Goal: Transaction & Acquisition: Purchase product/service

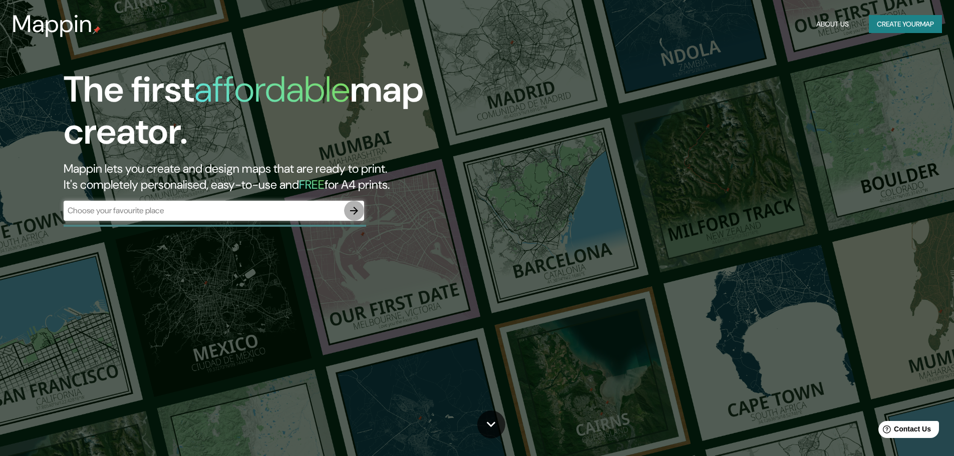
click at [352, 209] on icon "button" at bounding box center [354, 211] width 12 height 12
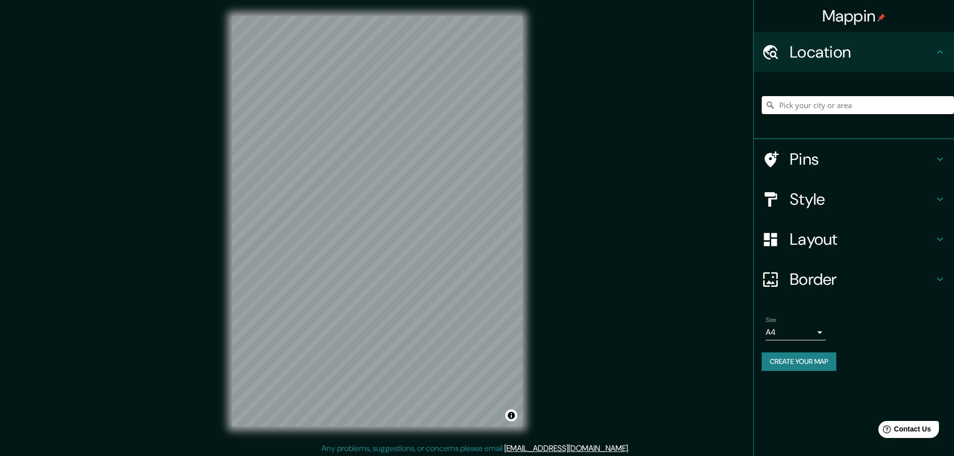
click at [795, 104] on input "Pick your city or area" at bounding box center [858, 105] width 192 height 18
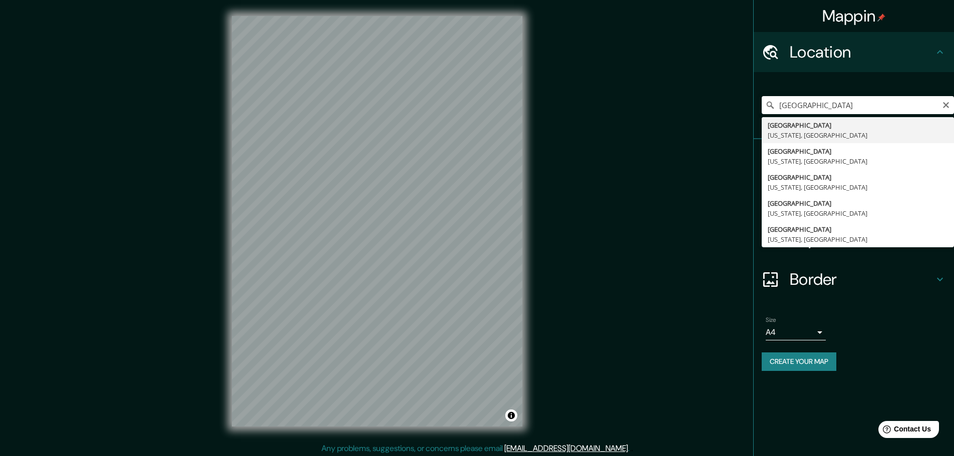
type input "Miami, Florida, Estados Unidos"
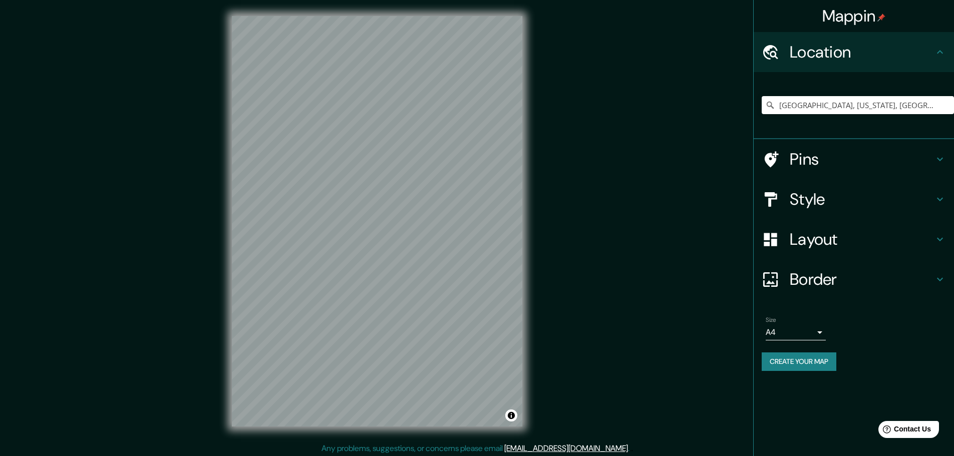
click at [221, 317] on div "© Mapbox © OpenStreetMap Improve this map" at bounding box center [377, 221] width 323 height 443
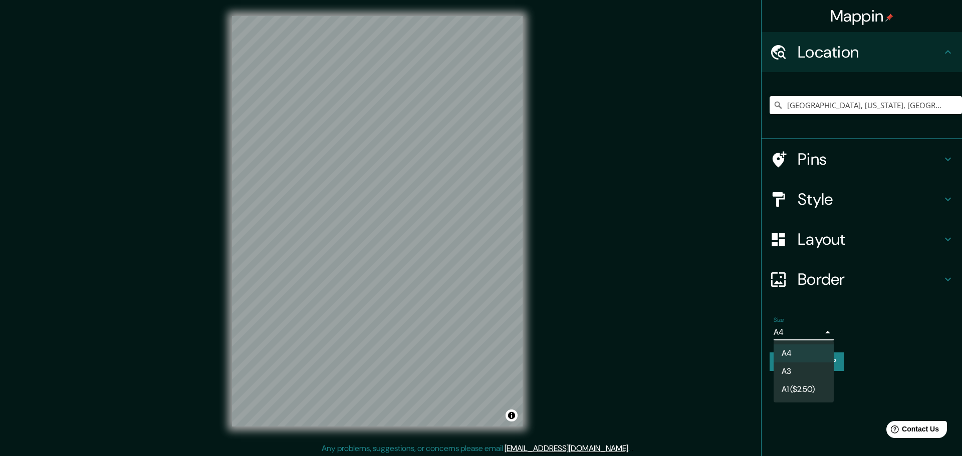
click at [821, 334] on body "Mappin Location Miami, Florida, Estados Unidos Pins Style Layout Border Choose …" at bounding box center [481, 228] width 962 height 456
click at [812, 377] on li "A3" at bounding box center [804, 372] width 60 height 18
click at [820, 333] on body "Mappin Location Miami, Florida, Estados Unidos Pins Style Layout Border Choose …" at bounding box center [481, 228] width 962 height 456
click at [800, 387] on li "A1 ($2.50)" at bounding box center [804, 390] width 60 height 18
click at [817, 335] on body "Mappin Location Miami, Florida, Estados Unidos Pins Style Layout Border Choose …" at bounding box center [481, 228] width 962 height 456
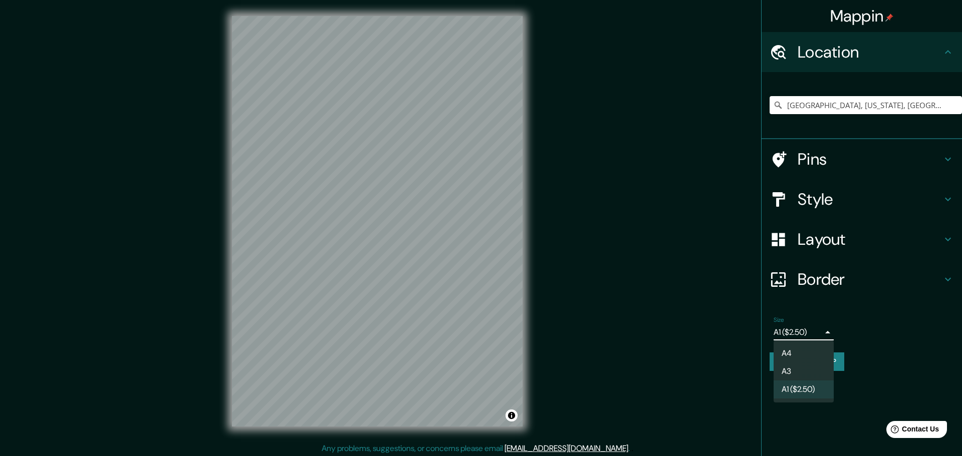
click at [812, 373] on li "A3" at bounding box center [804, 372] width 60 height 18
type input "a4"
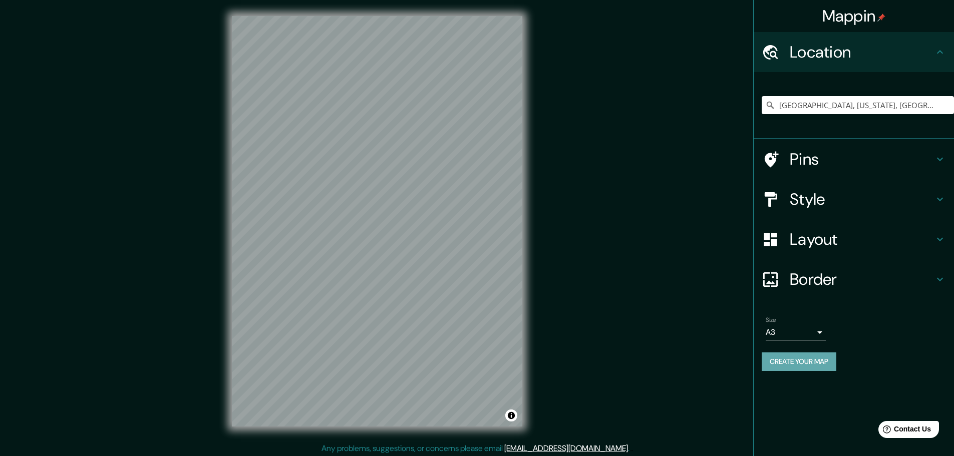
click at [807, 364] on button "Create your map" at bounding box center [799, 362] width 75 height 19
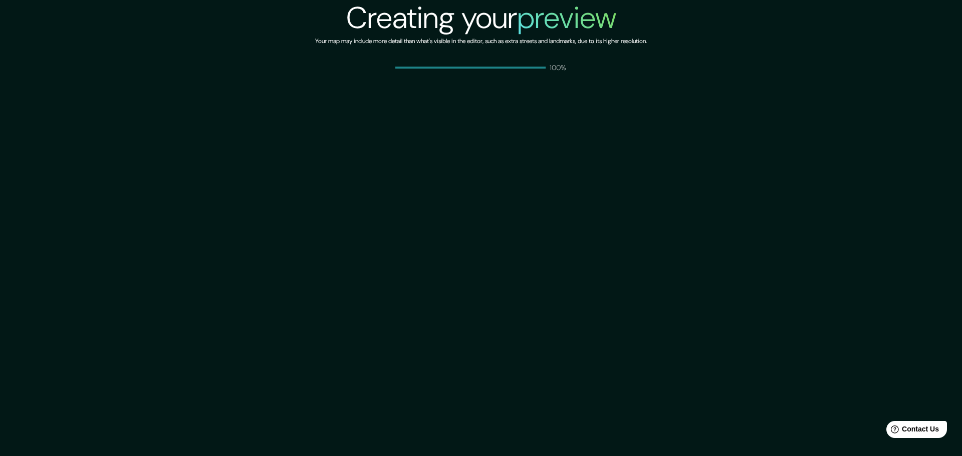
click at [547, 168] on div "Creating your preview Your map may include more detail than what's visible in t…" at bounding box center [481, 228] width 962 height 456
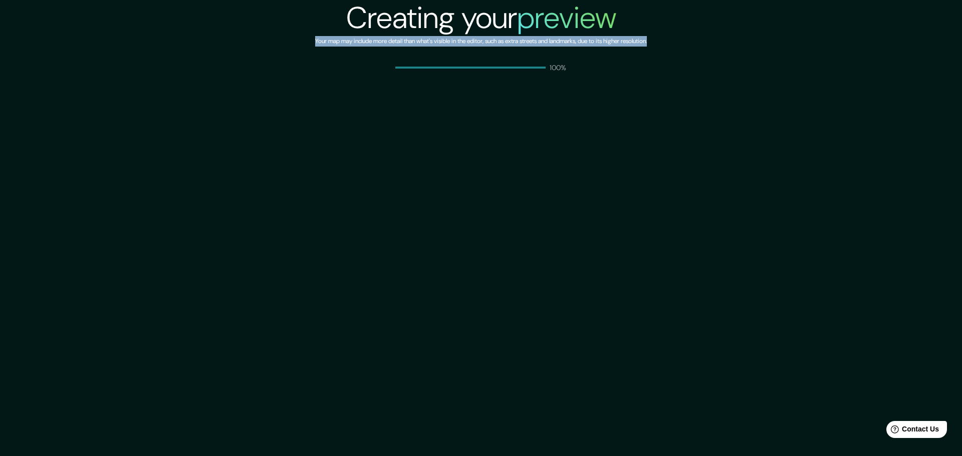
drag, startPoint x: 680, startPoint y: 38, endPoint x: 295, endPoint y: 40, distance: 385.3
click at [295, 40] on div "Creating your preview Your map may include more detail than what's visible in t…" at bounding box center [481, 36] width 962 height 73
click at [759, 128] on div "Creating your preview Your map may include more detail than what's visible in t…" at bounding box center [481, 228] width 962 height 456
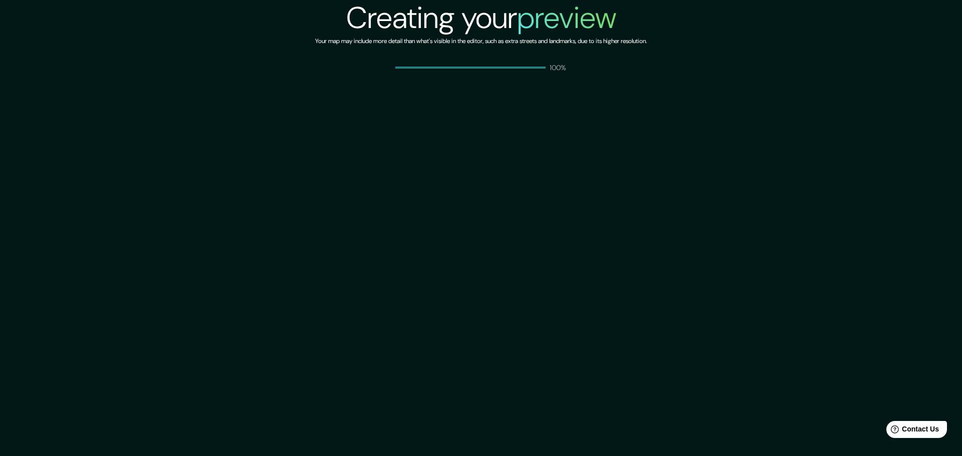
click at [524, 160] on div "Creating your preview Your map may include more detail than what's visible in t…" at bounding box center [481, 228] width 962 height 456
